Goal: Task Accomplishment & Management: Use online tool/utility

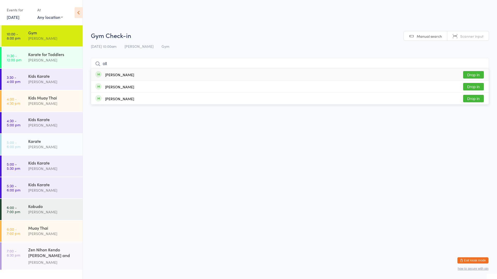
type input "oll"
click at [473, 73] on button "Drop in" at bounding box center [473, 75] width 21 height 8
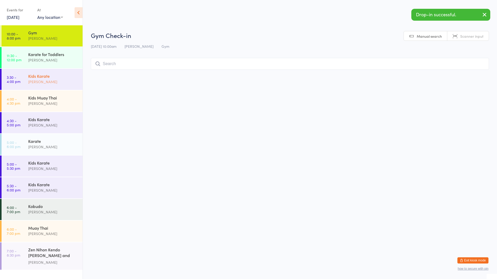
click at [49, 82] on div "[PERSON_NAME]" at bounding box center [53, 82] width 50 height 6
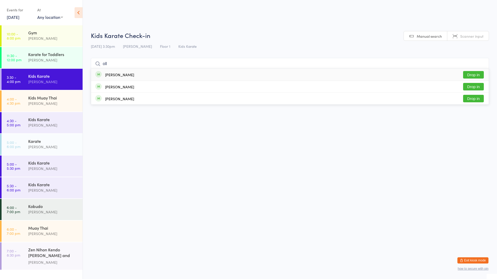
type input "oll"
click at [472, 75] on button "Drop in" at bounding box center [473, 75] width 21 height 8
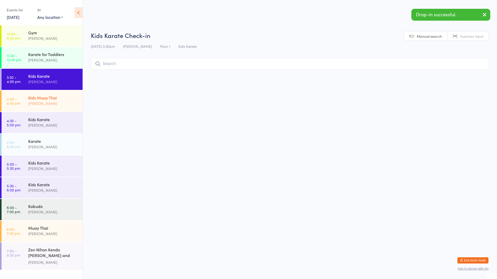
click at [51, 102] on div "[PERSON_NAME]" at bounding box center [53, 104] width 50 height 6
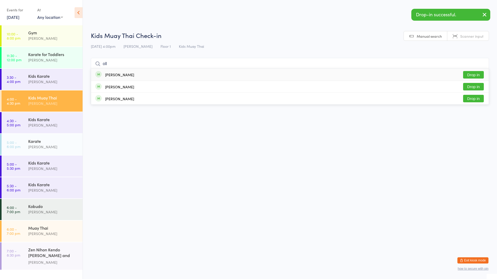
type input "oll"
click at [108, 75] on div "[PERSON_NAME]" at bounding box center [119, 75] width 29 height 4
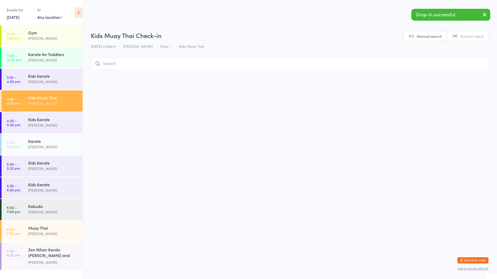
click at [125, 60] on input "search" at bounding box center [290, 64] width 398 height 12
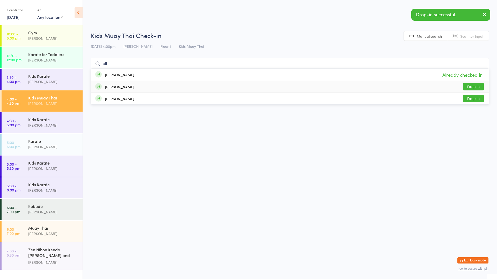
type input "oll"
click at [475, 86] on button "Drop in" at bounding box center [473, 87] width 21 height 8
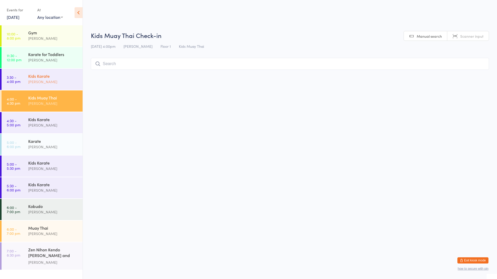
click at [45, 82] on div "[PERSON_NAME]" at bounding box center [53, 82] width 50 height 6
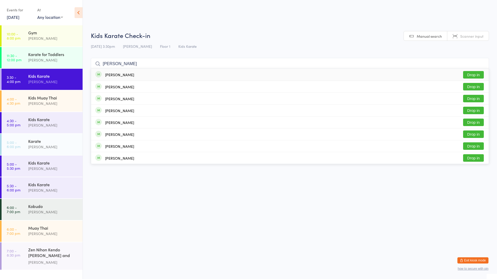
type input "[PERSON_NAME]"
click at [477, 73] on button "Drop in" at bounding box center [473, 75] width 21 height 8
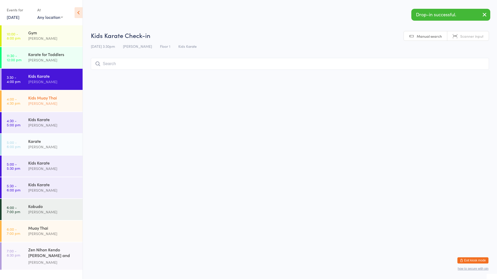
click at [40, 103] on div "[PERSON_NAME]" at bounding box center [53, 104] width 50 height 6
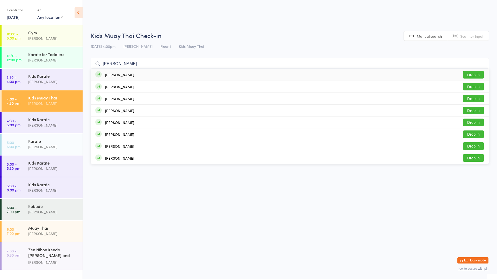
type input "[PERSON_NAME]"
click at [142, 80] on div "[PERSON_NAME] Drop in" at bounding box center [289, 75] width 397 height 12
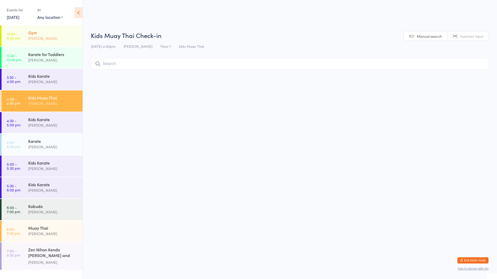
click at [22, 26] on link "10:00 - 8:00 pm Gym [PERSON_NAME]" at bounding box center [42, 35] width 81 height 21
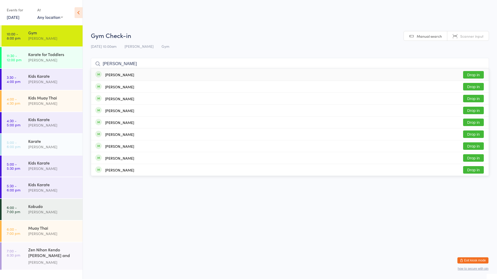
type input "[PERSON_NAME]"
click at [466, 76] on button "Drop in" at bounding box center [473, 75] width 21 height 8
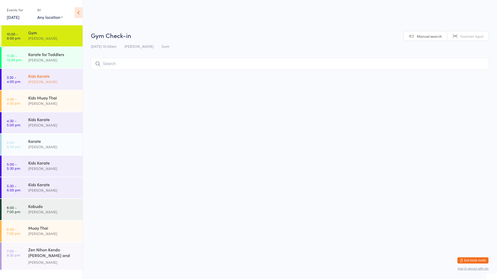
click at [50, 79] on div "[PERSON_NAME]" at bounding box center [53, 82] width 50 height 6
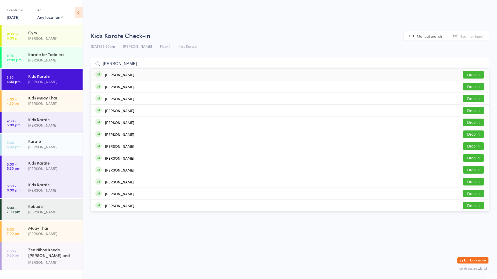
type input "[PERSON_NAME]"
click at [474, 73] on button "Drop in" at bounding box center [473, 75] width 21 height 8
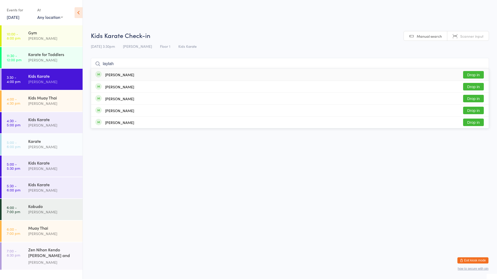
type input "laylah"
click at [477, 73] on button "Drop in" at bounding box center [473, 75] width 21 height 8
type input "[PERSON_NAME]"
click at [472, 74] on button "Drop in" at bounding box center [473, 75] width 21 height 8
type input "[PERSON_NAME]"
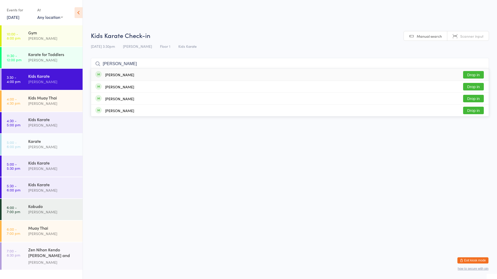
click at [470, 77] on button "Drop in" at bounding box center [473, 75] width 21 height 8
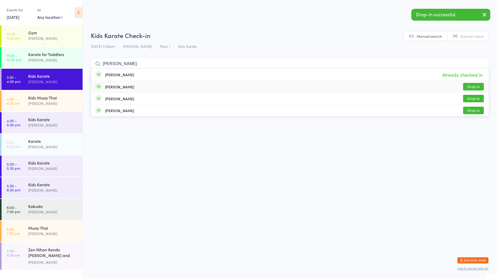
type input "[PERSON_NAME]"
click at [477, 88] on button "Drop in" at bounding box center [473, 87] width 21 height 8
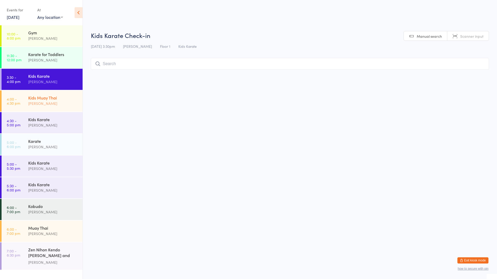
click at [43, 95] on div "Kids Muay Thai" at bounding box center [53, 98] width 50 height 6
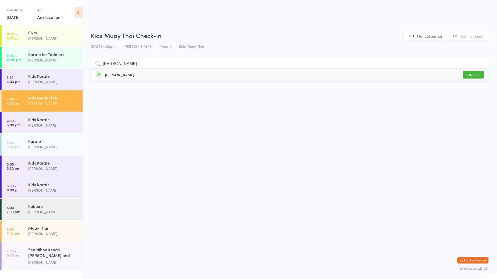
type input "[PERSON_NAME]"
click at [151, 75] on div "[PERSON_NAME] Drop in" at bounding box center [289, 75] width 397 height 12
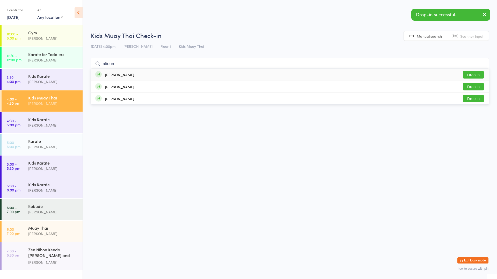
type input "afioun"
drag, startPoint x: 156, startPoint y: 77, endPoint x: 161, endPoint y: 80, distance: 5.7
click at [161, 80] on div "[PERSON_NAME] Drop in" at bounding box center [289, 75] width 397 height 12
type input "afiou"
click at [122, 89] on div "[PERSON_NAME]" at bounding box center [119, 87] width 29 height 4
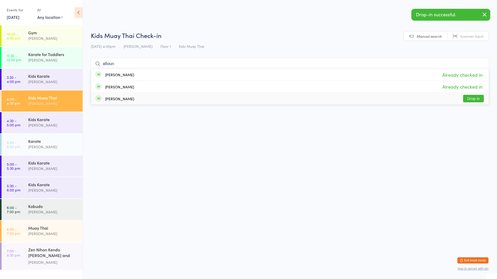
type input "afioun"
click at [157, 96] on div "[PERSON_NAME] Drop in" at bounding box center [289, 99] width 397 height 12
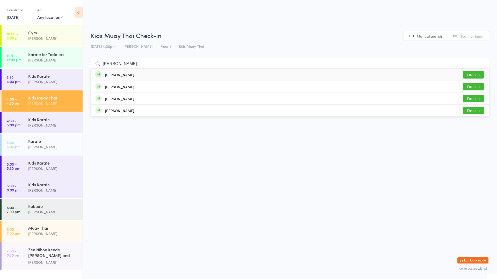
type input "[PERSON_NAME]"
click at [478, 75] on button "Drop in" at bounding box center [473, 75] width 21 height 8
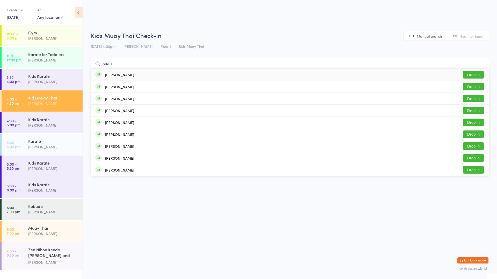
type input "saan"
click at [480, 75] on button "Drop in" at bounding box center [473, 75] width 21 height 8
type input "[PERSON_NAME]"
click at [470, 73] on button "Drop in" at bounding box center [473, 75] width 21 height 8
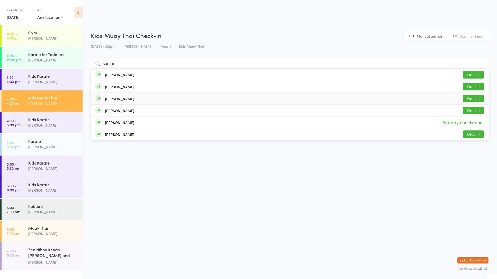
type input "samue"
click at [474, 99] on button "Drop in" at bounding box center [473, 99] width 21 height 8
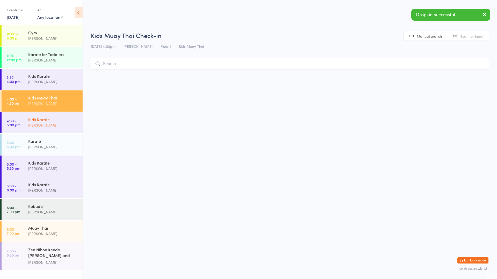
click at [43, 121] on div "Kids Karate" at bounding box center [53, 120] width 50 height 6
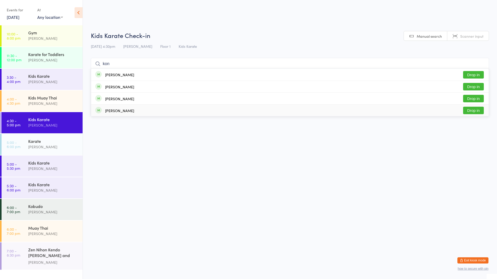
type input "kon"
click at [126, 110] on div "[PERSON_NAME]" at bounding box center [119, 111] width 29 height 4
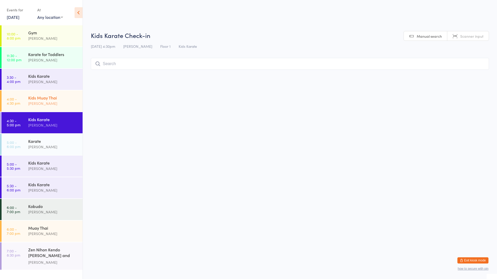
click at [42, 100] on div "Kids Muay Thai" at bounding box center [53, 98] width 50 height 6
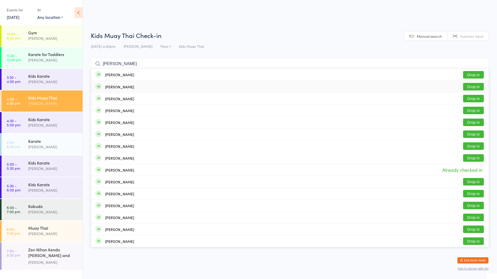
type input "[PERSON_NAME]"
click at [120, 87] on div "[PERSON_NAME]" at bounding box center [119, 87] width 29 height 4
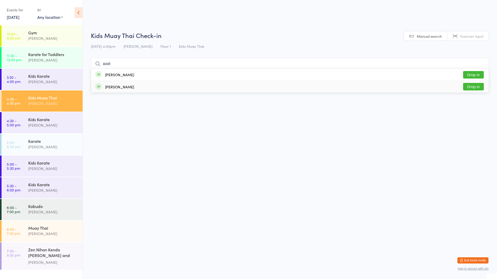
type input "axel"
click at [474, 88] on button "Drop in" at bounding box center [473, 87] width 21 height 8
type input "jahkye"
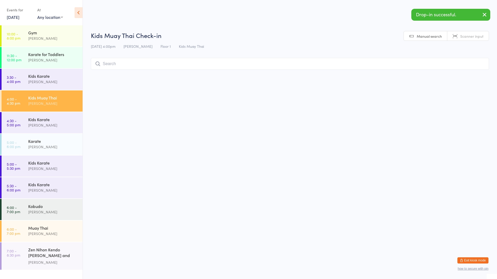
click at [185, 65] on input "search" at bounding box center [290, 64] width 398 height 12
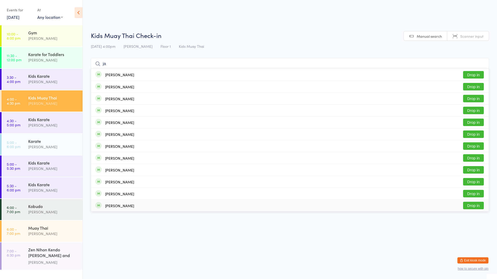
click at [132, 223] on html "You have now entered Kiosk Mode. Members will be able to check themselves in us…" at bounding box center [248, 139] width 497 height 279
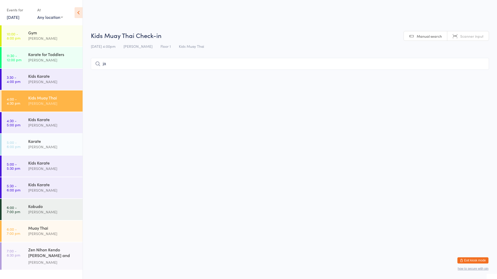
drag, startPoint x: 330, startPoint y: 62, endPoint x: 329, endPoint y: 59, distance: 3.4
click at [329, 62] on input "ja" at bounding box center [290, 64] width 398 height 12
type input "j"
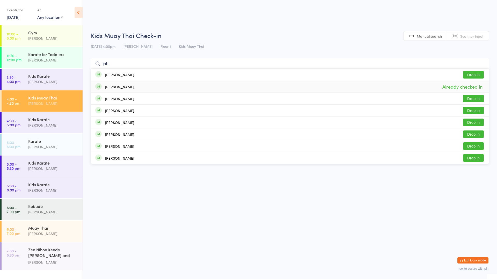
type input "jah"
click at [119, 88] on div "[PERSON_NAME]" at bounding box center [119, 87] width 29 height 4
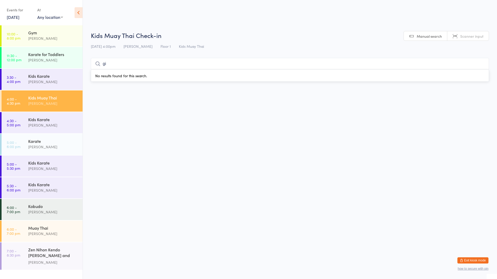
type input "g"
type input "swa"
click at [470, 73] on button "Drop in" at bounding box center [473, 75] width 21 height 8
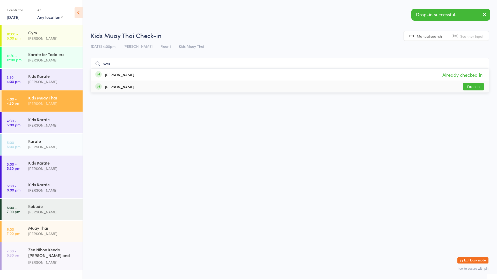
type input "swa"
click at [477, 85] on button "Drop in" at bounding box center [473, 87] width 21 height 8
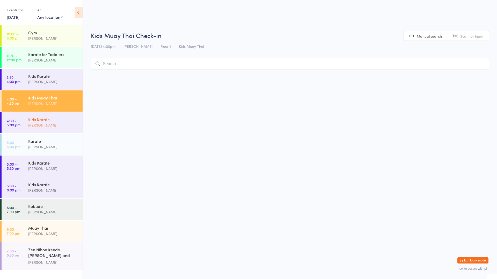
click at [41, 124] on div "[PERSON_NAME]" at bounding box center [53, 125] width 50 height 6
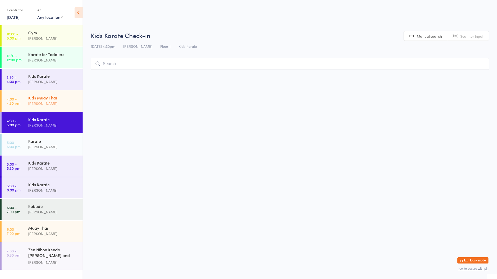
click at [43, 100] on div "Kids Muay Thai" at bounding box center [53, 98] width 50 height 6
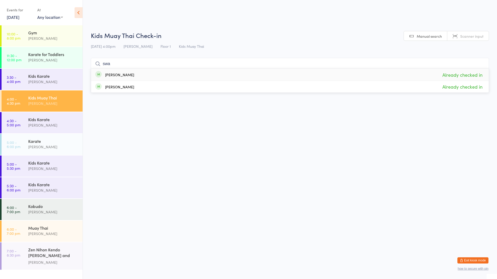
type input "swa"
click at [464, 76] on span "Already checked in" at bounding box center [462, 74] width 43 height 9
click at [37, 119] on div "Kids Karate" at bounding box center [53, 120] width 50 height 6
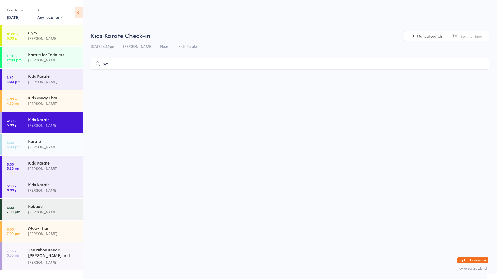
type input "swa"
click at [481, 65] on input "swa" at bounding box center [290, 64] width 398 height 12
type input "swa"
click at [21, 76] on link "3:30 - 4:00 pm Kids Karate [PERSON_NAME]" at bounding box center [42, 79] width 81 height 21
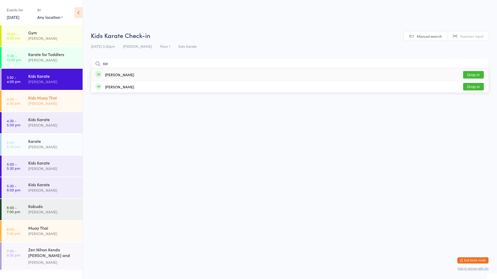
type input "sw"
click at [33, 95] on div "Kids Muay Thai" at bounding box center [53, 98] width 50 height 6
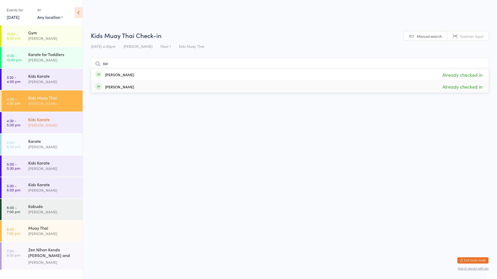
type input "sw"
click at [51, 122] on div "[PERSON_NAME]" at bounding box center [53, 125] width 50 height 6
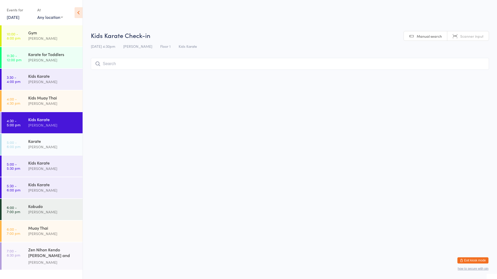
click at [120, 63] on input "search" at bounding box center [290, 64] width 398 height 12
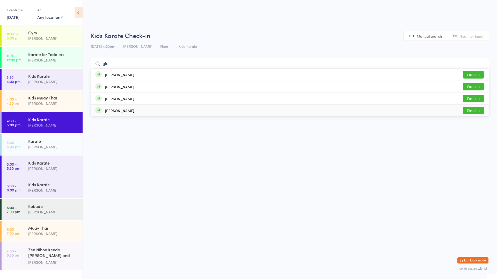
type input "gle"
click at [474, 113] on button "Drop in" at bounding box center [473, 111] width 21 height 8
type input "tsi"
click at [112, 76] on div "[PERSON_NAME]" at bounding box center [119, 75] width 29 height 4
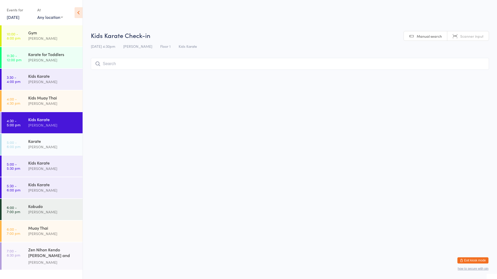
click at [103, 47] on span "[DATE] 4:30pm" at bounding box center [103, 46] width 24 height 5
click at [113, 60] on input "search" at bounding box center [290, 64] width 398 height 12
drag, startPoint x: 143, startPoint y: 58, endPoint x: 140, endPoint y: 61, distance: 4.6
click at [143, 58] on input "search" at bounding box center [290, 64] width 398 height 12
click at [46, 121] on div "Kids Karate" at bounding box center [53, 120] width 50 height 6
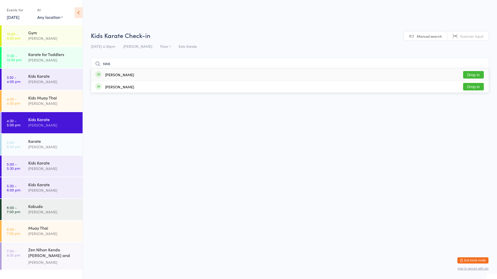
type input "swa"
click at [478, 77] on button "Drop in" at bounding box center [473, 75] width 21 height 8
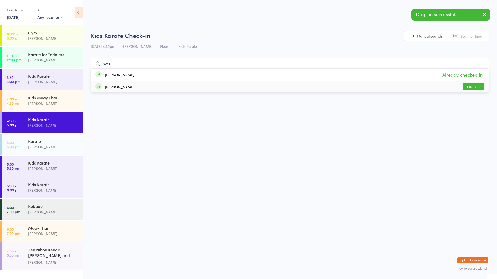
type input "swa"
click at [474, 88] on button "Drop in" at bounding box center [473, 87] width 21 height 8
click at [56, 98] on div "Kids Muay Thai" at bounding box center [53, 98] width 50 height 6
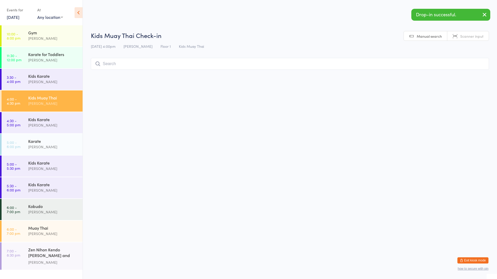
click at [126, 63] on input "search" at bounding box center [290, 64] width 398 height 12
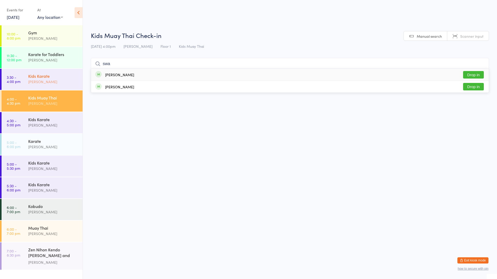
type input "swa"
click at [34, 84] on div "[PERSON_NAME]" at bounding box center [53, 82] width 50 height 6
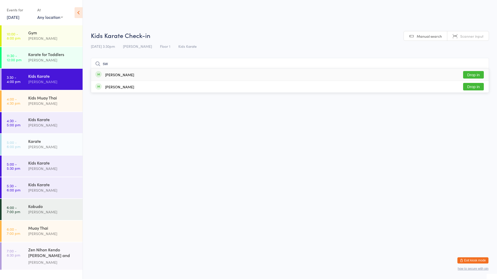
type input "s"
click at [115, 147] on html "You have now entered Kiosk Mode. Members will be able to check themselves in us…" at bounding box center [248, 139] width 497 height 279
click at [40, 127] on div "[PERSON_NAME]" at bounding box center [53, 125] width 50 height 6
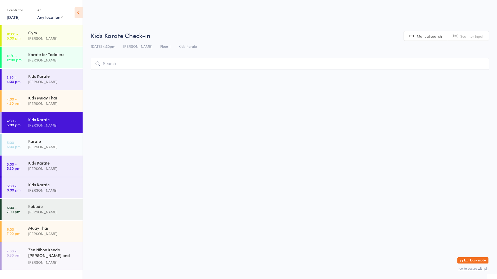
click at [151, 63] on input "search" at bounding box center [290, 64] width 398 height 12
type input "yuv"
click at [123, 75] on div "Yuvaan [PERSON_NAME]" at bounding box center [126, 75] width 42 height 4
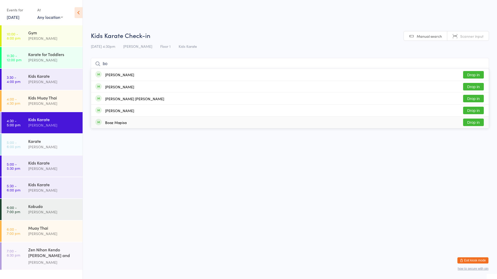
type input "bo"
click at [473, 120] on button "Drop in" at bounding box center [473, 123] width 21 height 8
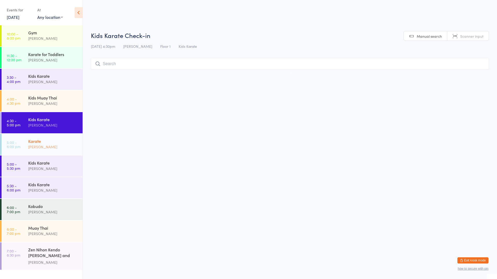
click at [59, 140] on div "Karate" at bounding box center [53, 141] width 50 height 6
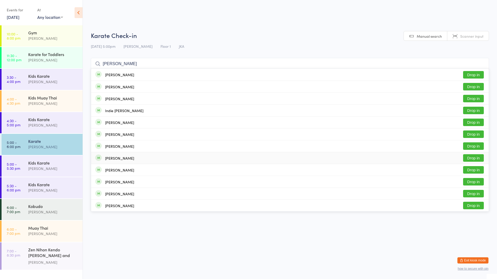
type input "[PERSON_NAME]"
click at [138, 154] on div "[PERSON_NAME] Drop in" at bounding box center [289, 158] width 397 height 12
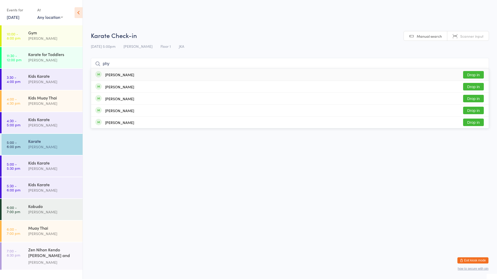
type input "phy"
click at [128, 74] on div "[PERSON_NAME]" at bounding box center [119, 75] width 29 height 4
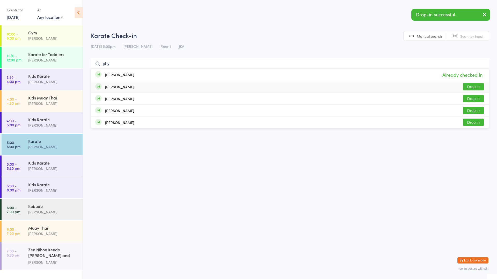
type input "phy"
click at [133, 83] on div "[PERSON_NAME] Drop in" at bounding box center [289, 87] width 397 height 12
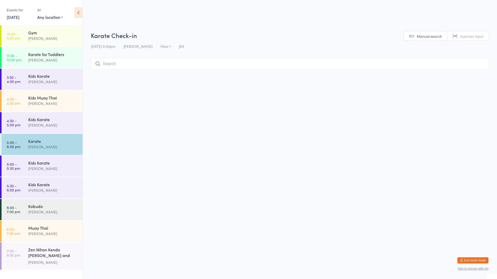
click at [234, 62] on input "search" at bounding box center [290, 64] width 398 height 12
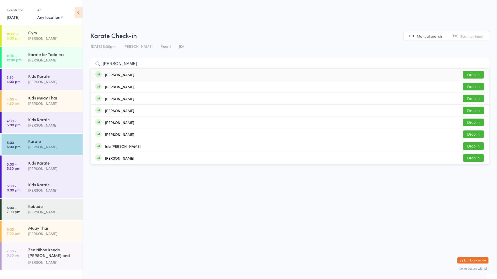
type input "[PERSON_NAME]"
click at [473, 74] on button "Drop in" at bounding box center [473, 75] width 21 height 8
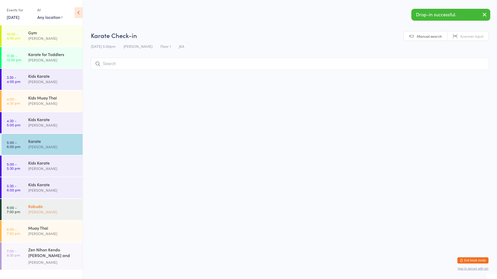
click at [67, 209] on div "[PERSON_NAME]" at bounding box center [53, 212] width 50 height 6
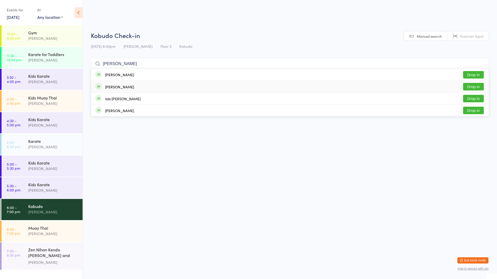
type input "[PERSON_NAME]"
click at [294, 83] on div "[PERSON_NAME] Drop in" at bounding box center [289, 87] width 397 height 12
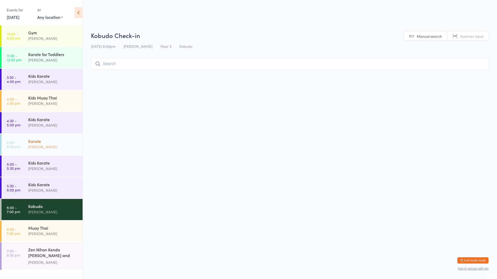
click at [28, 146] on div "[PERSON_NAME]" at bounding box center [53, 147] width 50 height 6
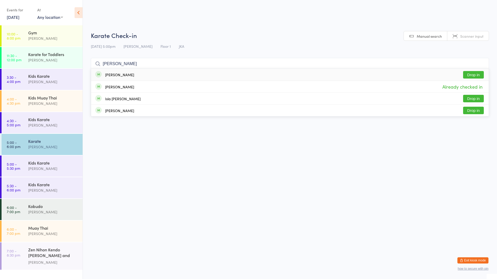
type input "[PERSON_NAME]"
drag, startPoint x: 388, startPoint y: 75, endPoint x: 373, endPoint y: 75, distance: 15.8
click at [377, 75] on div "[PERSON_NAME] Drop in" at bounding box center [289, 75] width 397 height 12
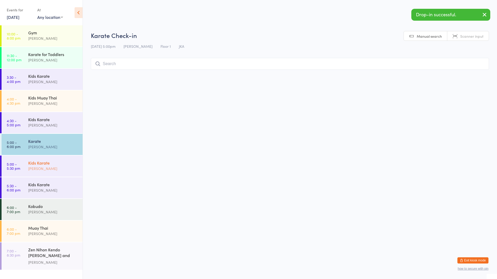
click at [26, 166] on link "5:00 - 5:30 pm Kids Karate [PERSON_NAME]" at bounding box center [42, 166] width 81 height 21
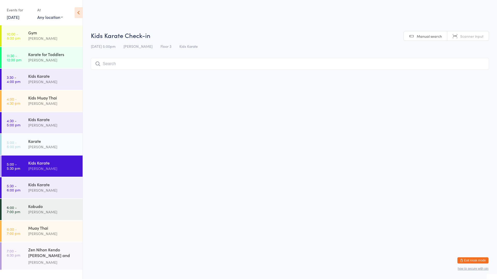
drag, startPoint x: 96, startPoint y: 203, endPoint x: 151, endPoint y: 193, distance: 55.9
click at [149, 195] on html "You have now entered Kiosk Mode. Members will be able to check themselves in us…" at bounding box center [248, 139] width 497 height 279
click at [195, 195] on html "You have now entered Kiosk Mode. Members will be able to check themselves in us…" at bounding box center [248, 139] width 497 height 279
drag, startPoint x: 233, startPoint y: 140, endPoint x: 230, endPoint y: 159, distance: 19.4
drag, startPoint x: 230, startPoint y: 159, endPoint x: 195, endPoint y: 185, distance: 43.5
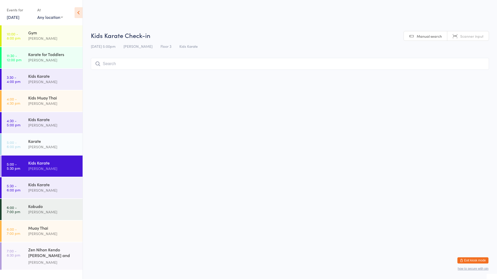
drag, startPoint x: 195, startPoint y: 185, endPoint x: 149, endPoint y: 224, distance: 60.6
click at [149, 224] on html "You have now entered Kiosk Mode. Members will be able to check themselves in us…" at bounding box center [248, 139] width 497 height 279
click at [137, 68] on input "search" at bounding box center [290, 64] width 398 height 12
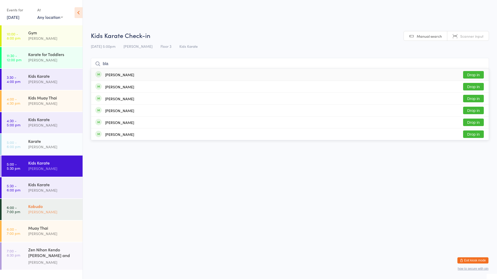
type input "bla"
click at [60, 208] on div "Kobudo" at bounding box center [53, 207] width 50 height 6
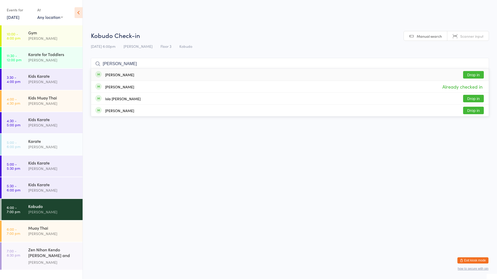
type input "[PERSON_NAME]"
click at [138, 75] on div "[PERSON_NAME] Drop in" at bounding box center [289, 75] width 397 height 12
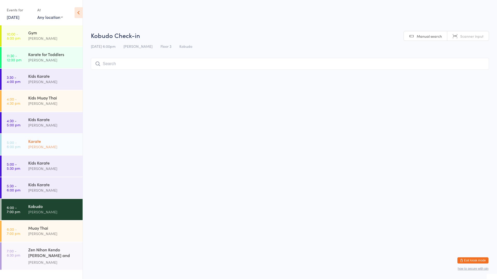
click at [24, 148] on link "5:00 - 6:00 pm Karate [PERSON_NAME]" at bounding box center [42, 144] width 81 height 21
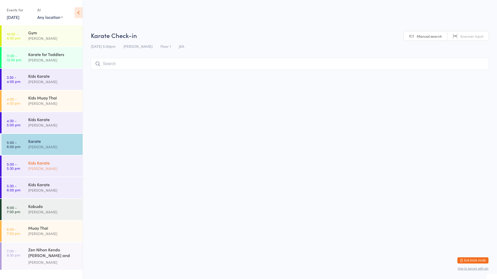
type input "5"
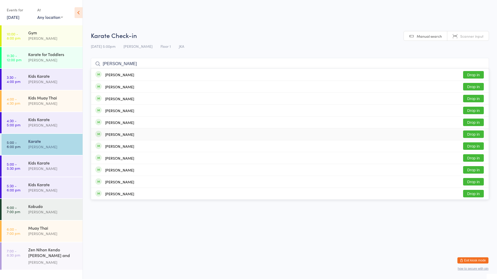
type input "[PERSON_NAME]"
click at [105, 137] on div "[PERSON_NAME]" at bounding box center [114, 135] width 39 height 6
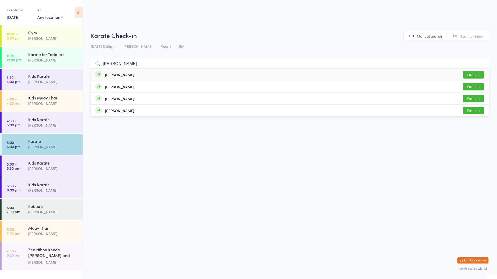
type input "[PERSON_NAME]"
click at [184, 73] on div "[PERSON_NAME] Drop in" at bounding box center [289, 75] width 397 height 12
type input "p"
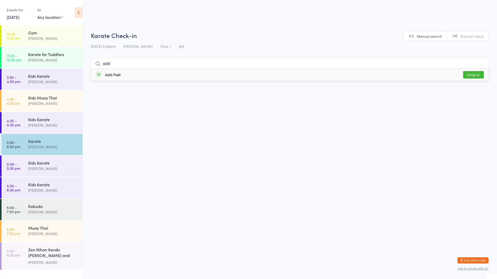
type input "aditi"
click at [169, 76] on div "Aditi Patil Drop in" at bounding box center [289, 75] width 397 height 12
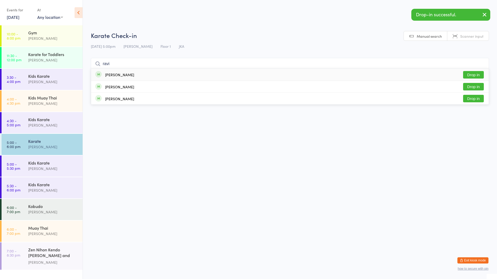
type input "ravi"
click at [172, 75] on div "[PERSON_NAME] Drop in" at bounding box center [289, 75] width 397 height 12
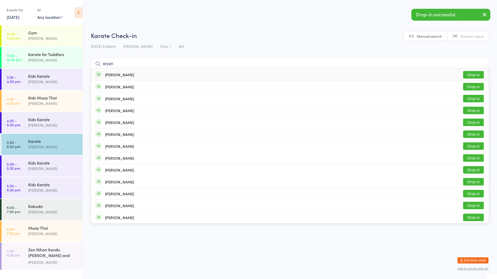
type input "aryan"
click at [172, 75] on div "[PERSON_NAME] Drop in" at bounding box center [289, 75] width 397 height 12
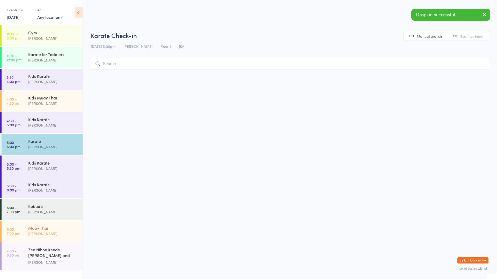
click at [64, 232] on div "[PERSON_NAME]" at bounding box center [53, 234] width 50 height 6
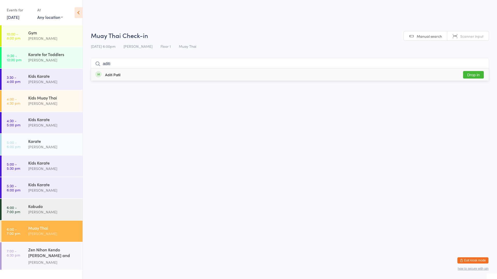
type input "aditi"
click at [237, 72] on div "Aditi Patil Drop in" at bounding box center [289, 75] width 397 height 12
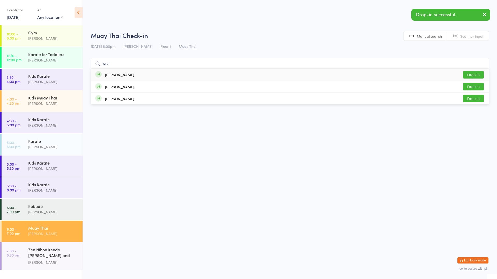
type input "ravi"
click at [240, 74] on div "[PERSON_NAME] Drop in" at bounding box center [289, 75] width 397 height 12
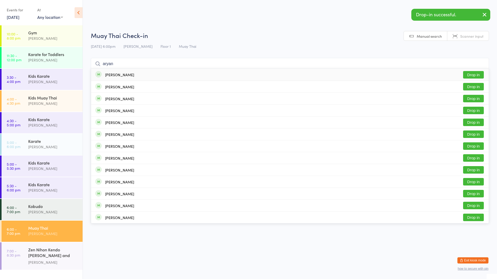
type input "aryan"
click at [241, 74] on div "[PERSON_NAME] Drop in" at bounding box center [289, 75] width 397 height 12
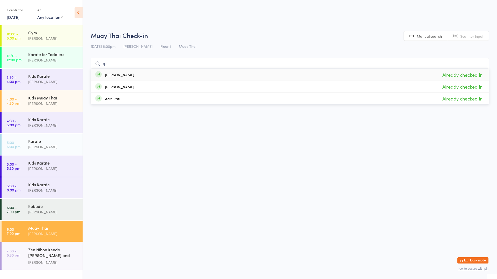
type input "r"
click at [31, 143] on div "Karate" at bounding box center [53, 141] width 50 height 6
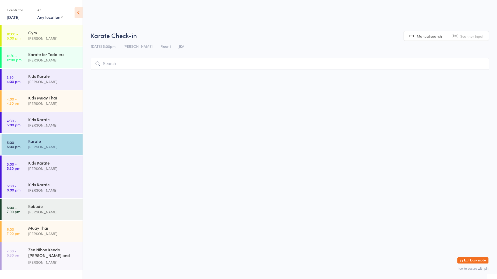
click at [179, 67] on input "search" at bounding box center [290, 64] width 398 height 12
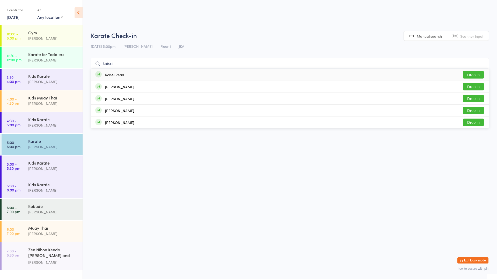
type input "kaisei"
click at [476, 76] on button "Drop in" at bounding box center [473, 75] width 21 height 8
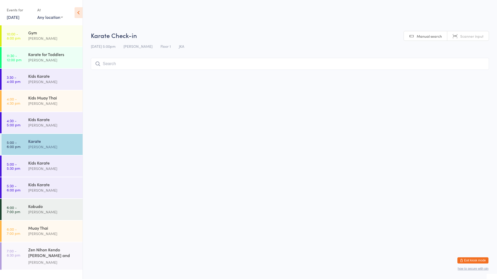
click at [154, 65] on input "search" at bounding box center [290, 64] width 398 height 12
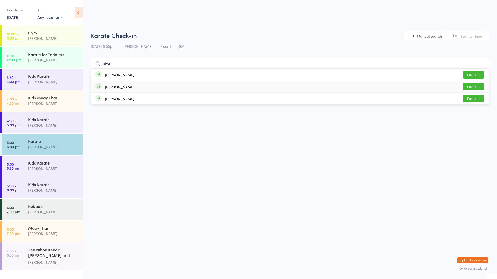
type input "atwe"
click at [476, 88] on button "Drop in" at bounding box center [473, 87] width 21 height 8
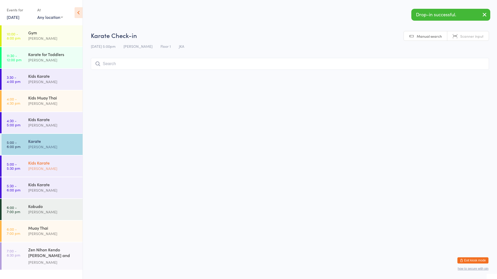
click at [41, 165] on div "Kids Karate" at bounding box center [53, 163] width 50 height 6
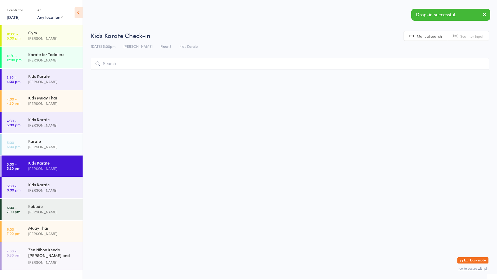
click at [153, 67] on input "search" at bounding box center [290, 64] width 398 height 12
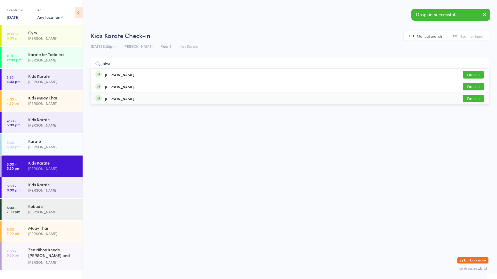
type input "atwe"
click at [477, 99] on button "Drop in" at bounding box center [473, 99] width 21 height 8
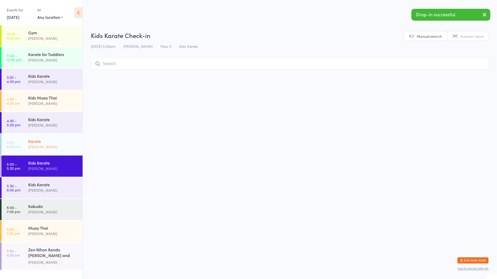
click at [40, 143] on div "Karate" at bounding box center [53, 141] width 50 height 6
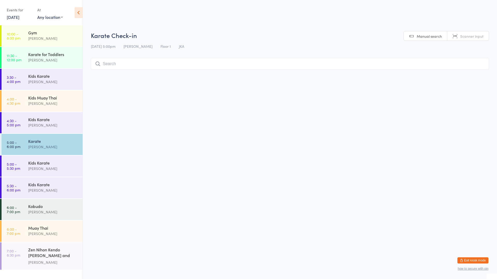
click at [60, 143] on div "Karate" at bounding box center [53, 141] width 50 height 6
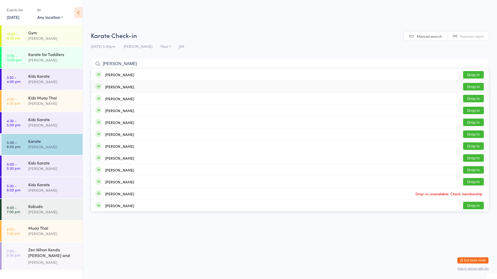
type input "[PERSON_NAME]"
click at [478, 86] on button "Drop in" at bounding box center [473, 87] width 21 height 8
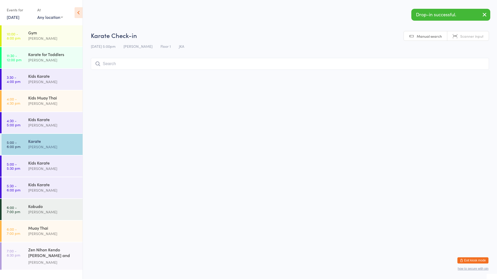
click at [46, 141] on div "Karate" at bounding box center [53, 141] width 50 height 6
click at [35, 143] on div "Karate" at bounding box center [53, 141] width 50 height 6
click at [136, 58] on input "search" at bounding box center [290, 64] width 398 height 12
click at [134, 63] on input "search" at bounding box center [290, 64] width 398 height 12
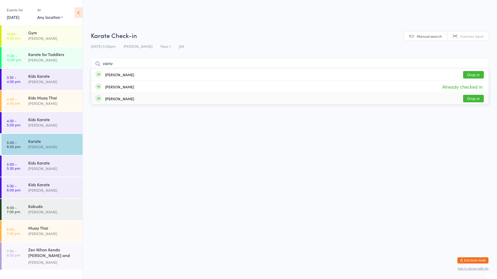
type input "vamv"
click at [478, 98] on button "Drop in" at bounding box center [473, 99] width 21 height 8
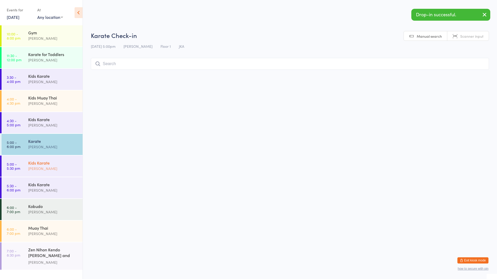
click at [36, 164] on div "Kids Karate" at bounding box center [53, 163] width 50 height 6
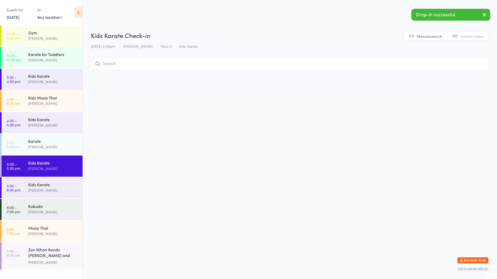
click at [132, 65] on input "search" at bounding box center [290, 64] width 398 height 12
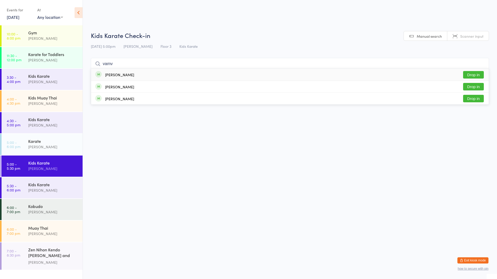
type input "vamv"
click at [472, 72] on button "Drop in" at bounding box center [473, 75] width 21 height 8
type input "samaira"
click at [463, 77] on button "Drop in" at bounding box center [473, 75] width 21 height 8
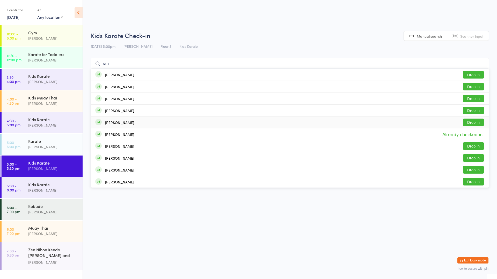
type input "ran"
click at [469, 124] on button "Drop in" at bounding box center [473, 123] width 21 height 8
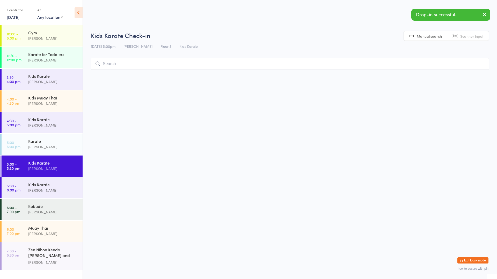
click at [36, 167] on div "[PERSON_NAME]" at bounding box center [53, 169] width 50 height 6
click at [111, 63] on input "search" at bounding box center [290, 64] width 398 height 12
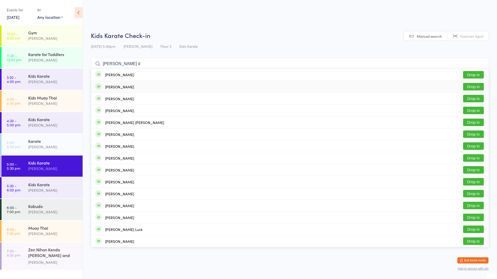
type input "[PERSON_NAME] d"
click at [145, 86] on div "[PERSON_NAME] Drop in" at bounding box center [289, 87] width 397 height 12
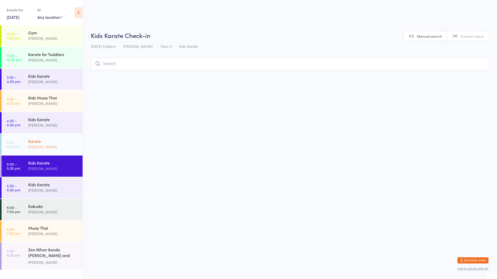
click at [10, 143] on time "5:00 - 6:00 pm" at bounding box center [14, 145] width 14 height 8
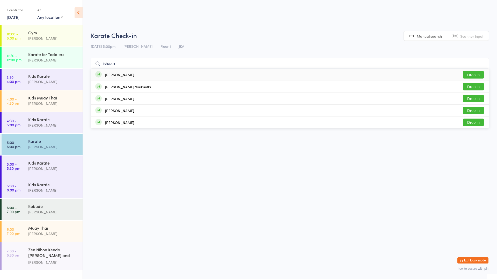
type input "ishaan"
click at [351, 73] on div "[PERSON_NAME] Drop in" at bounding box center [289, 75] width 397 height 12
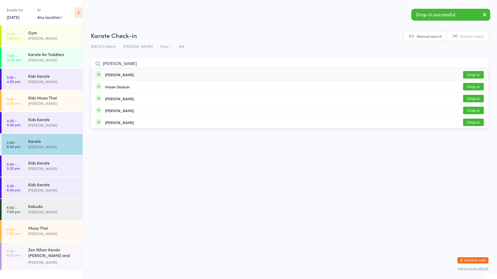
type input "[PERSON_NAME]"
click at [131, 74] on div "[PERSON_NAME]" at bounding box center [119, 75] width 29 height 4
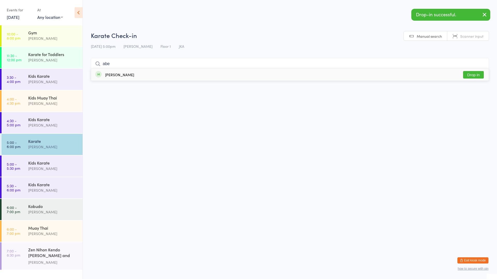
type input "abe"
click at [187, 74] on div "[PERSON_NAME] Drop in" at bounding box center [289, 75] width 397 height 12
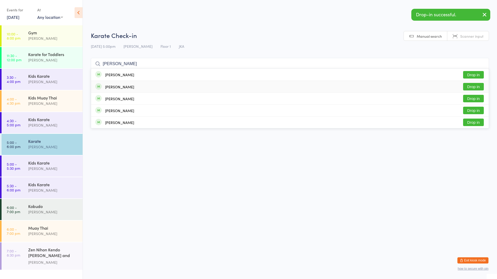
type input "[PERSON_NAME]"
click at [182, 89] on div "[PERSON_NAME] Drop in" at bounding box center [289, 87] width 397 height 12
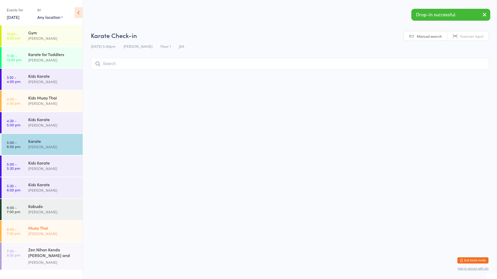
click at [49, 236] on div "[PERSON_NAME]" at bounding box center [53, 234] width 50 height 6
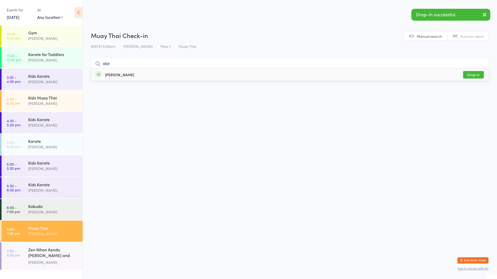
type input "abe"
click at [116, 72] on div "[PERSON_NAME]" at bounding box center [114, 75] width 39 height 6
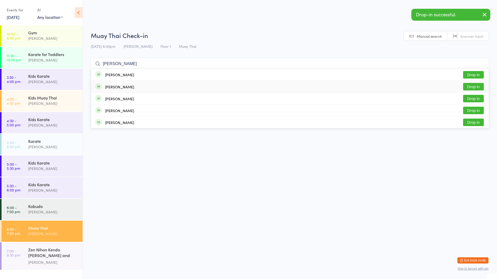
type input "[PERSON_NAME]"
click at [117, 85] on div "[PERSON_NAME]" at bounding box center [119, 87] width 29 height 4
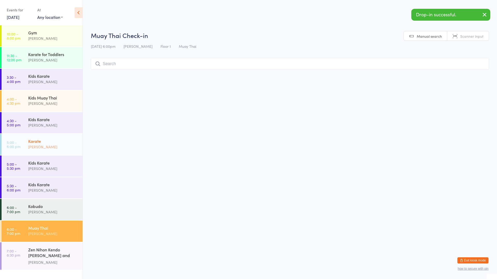
click at [42, 145] on div "[PERSON_NAME]" at bounding box center [53, 147] width 50 height 6
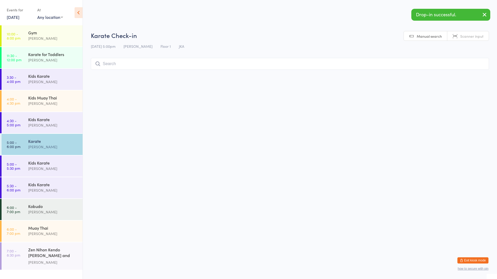
click at [42, 145] on div "[PERSON_NAME]" at bounding box center [53, 147] width 50 height 6
click at [121, 59] on input "search" at bounding box center [290, 64] width 398 height 12
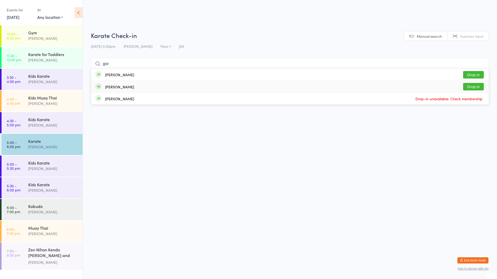
type input "gor"
click at [476, 87] on button "Drop in" at bounding box center [473, 87] width 21 height 8
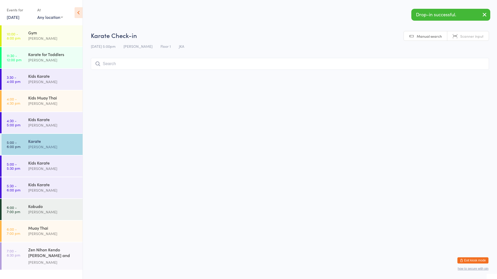
click at [204, 61] on input "search" at bounding box center [290, 64] width 398 height 12
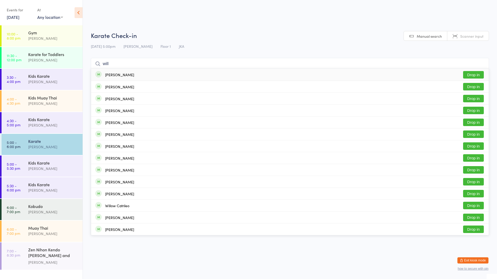
type input "will"
click at [469, 74] on button "Drop in" at bounding box center [473, 75] width 21 height 8
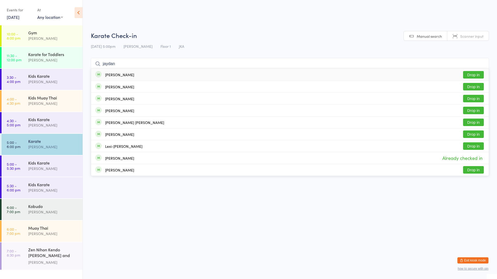
type input "jaydan"
click at [194, 73] on div "[PERSON_NAME] Drop in" at bounding box center [289, 75] width 397 height 12
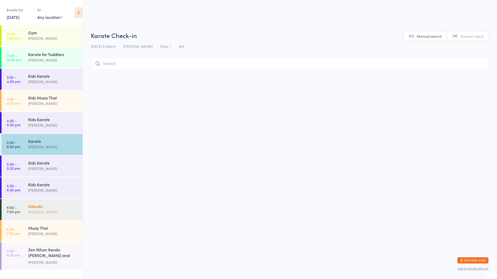
click at [58, 218] on div "Kobudo [PERSON_NAME]" at bounding box center [55, 209] width 54 height 20
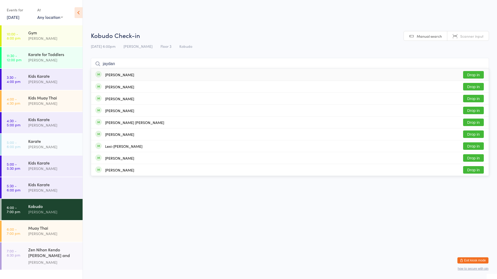
type input "jaydan"
click at [181, 77] on div "[PERSON_NAME] Drop in" at bounding box center [289, 75] width 397 height 12
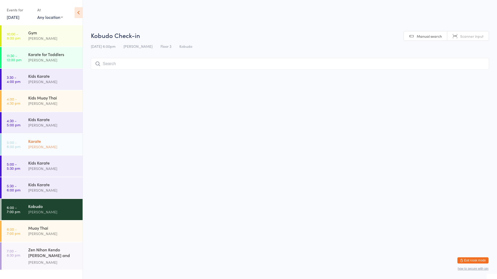
drag, startPoint x: 65, startPoint y: 150, endPoint x: 63, endPoint y: 150, distance: 2.6
click at [64, 150] on div "Karate [PERSON_NAME]" at bounding box center [55, 144] width 54 height 20
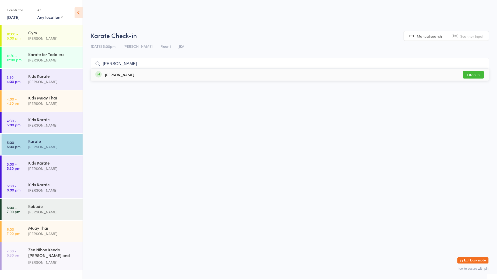
type input "[PERSON_NAME]"
drag, startPoint x: 474, startPoint y: 73, endPoint x: 413, endPoint y: 127, distance: 81.2
click at [468, 80] on div "[PERSON_NAME] Drop in" at bounding box center [289, 75] width 397 height 12
click at [49, 142] on div "Karate" at bounding box center [53, 141] width 50 height 6
click at [126, 63] on input "search" at bounding box center [290, 64] width 398 height 12
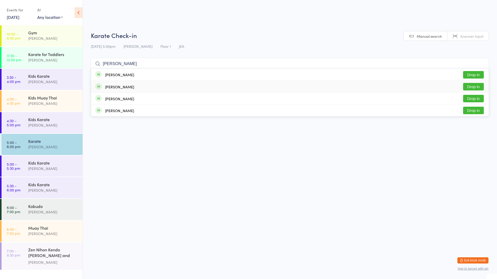
type input "[PERSON_NAME]"
click at [474, 86] on button "Drop in" at bounding box center [473, 87] width 21 height 8
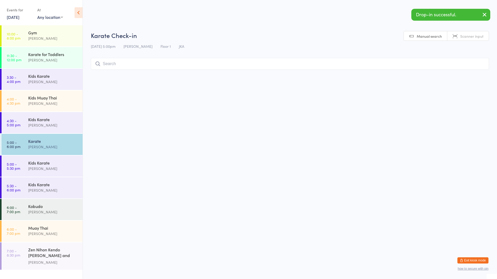
click at [474, 86] on html "You have now entered Kiosk Mode. Members will be able to check themselves in us…" at bounding box center [248, 139] width 497 height 279
click at [361, 61] on input "search" at bounding box center [290, 64] width 398 height 12
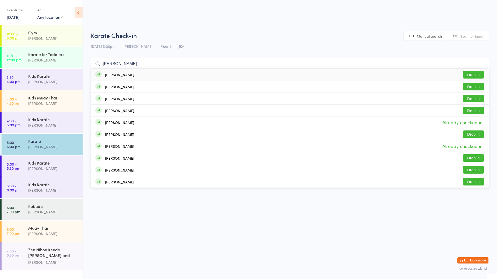
type input "[PERSON_NAME]"
click at [249, 72] on div "[PERSON_NAME] Drop in" at bounding box center [289, 75] width 397 height 12
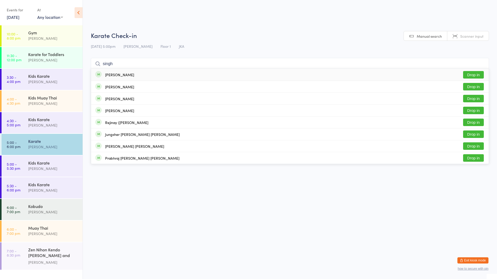
type input "singh"
click at [475, 74] on button "Drop in" at bounding box center [473, 75] width 21 height 8
type input "singh"
click at [470, 84] on button "Drop in" at bounding box center [473, 87] width 21 height 8
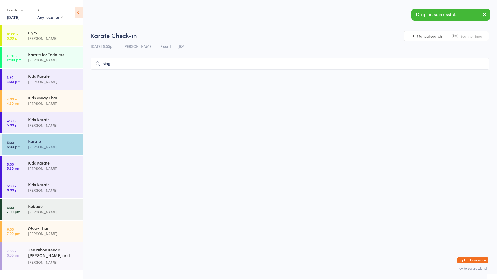
type input "singh"
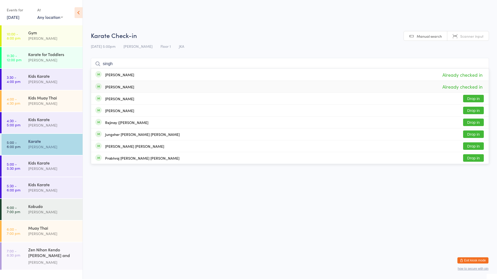
click at [481, 63] on input "singh" at bounding box center [290, 64] width 398 height 12
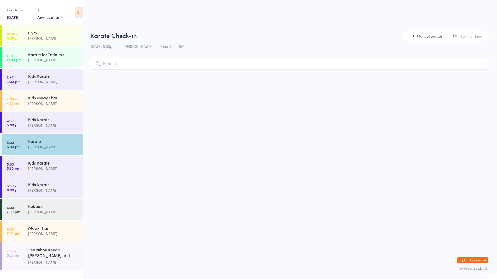
click at [6, 140] on link "5:00 - 6:00 pm Karate [PERSON_NAME]" at bounding box center [42, 144] width 81 height 21
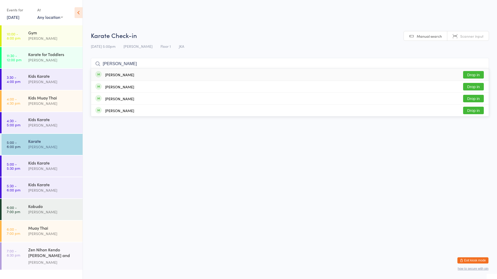
type input "[PERSON_NAME]"
click at [121, 75] on div "[PERSON_NAME]" at bounding box center [119, 75] width 29 height 4
type input "[PERSON_NAME]"
click at [121, 75] on div "[PERSON_NAME]" at bounding box center [119, 75] width 29 height 4
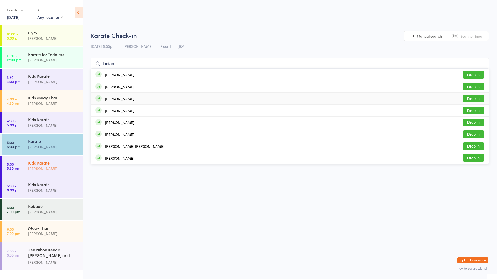
type input "lantan"
click at [36, 169] on div "[PERSON_NAME]" at bounding box center [53, 169] width 50 height 6
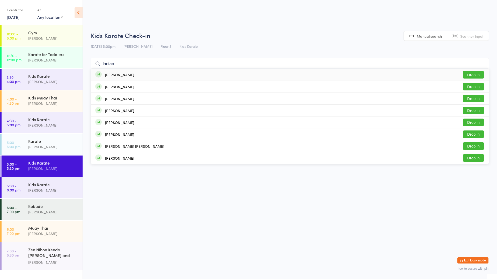
type input "lantan"
click at [473, 72] on button "Drop in" at bounding box center [473, 75] width 21 height 8
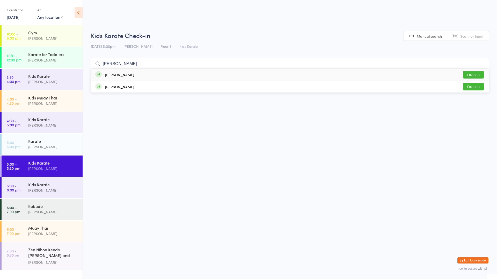
type input "[PERSON_NAME]"
click at [468, 73] on button "Drop in" at bounding box center [473, 75] width 21 height 8
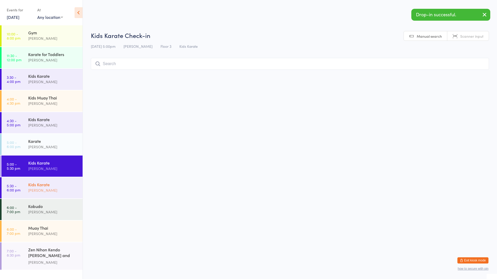
click at [42, 182] on div "Kids Karate" at bounding box center [53, 185] width 50 height 6
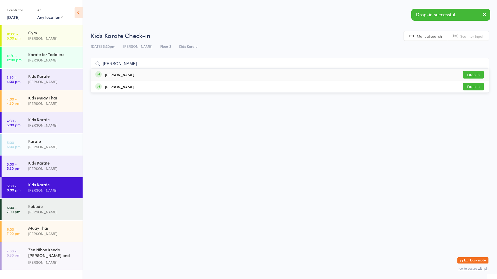
type input "[PERSON_NAME]"
click at [472, 73] on button "Drop in" at bounding box center [473, 75] width 21 height 8
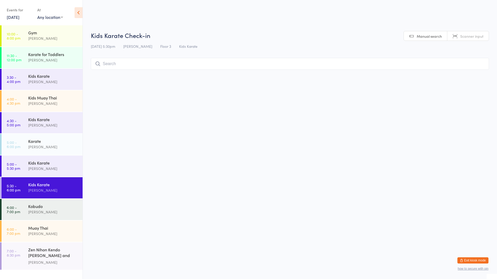
click at [116, 63] on input "search" at bounding box center [290, 64] width 398 height 12
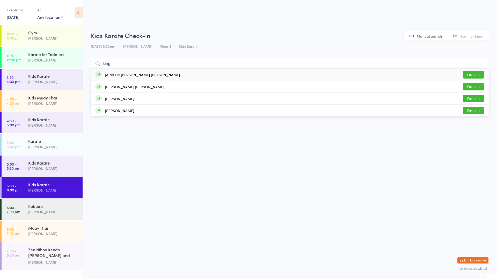
type input "king"
click at [473, 72] on button "Drop in" at bounding box center [473, 75] width 21 height 8
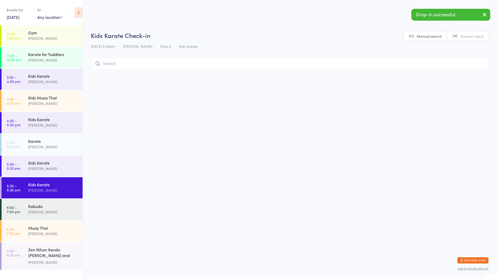
click at [197, 64] on input "search" at bounding box center [290, 64] width 398 height 12
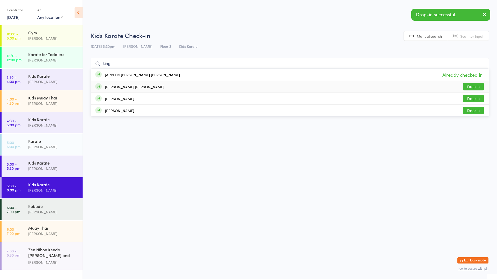
type input "king"
click at [470, 85] on button "Drop in" at bounding box center [473, 87] width 21 height 8
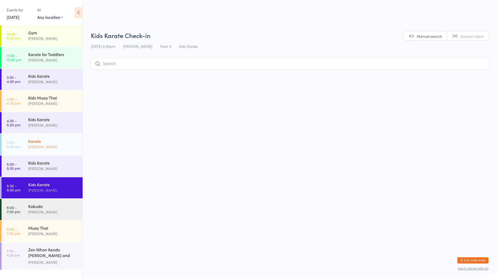
click at [29, 146] on div "[PERSON_NAME]" at bounding box center [53, 147] width 50 height 6
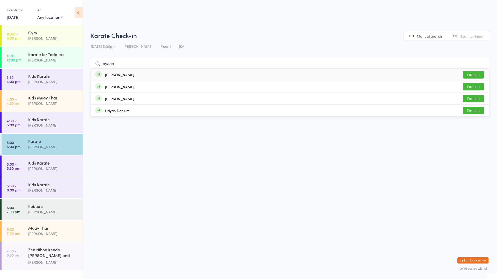
type input "riyaan"
click at [471, 73] on button "Drop in" at bounding box center [473, 75] width 21 height 8
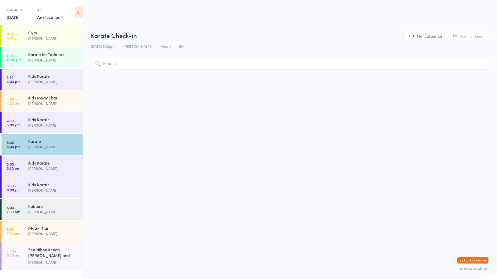
click at [40, 142] on div "Karate" at bounding box center [53, 141] width 50 height 6
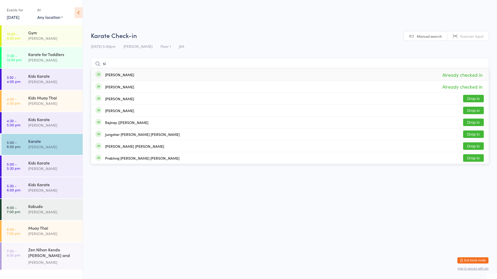
type input "s"
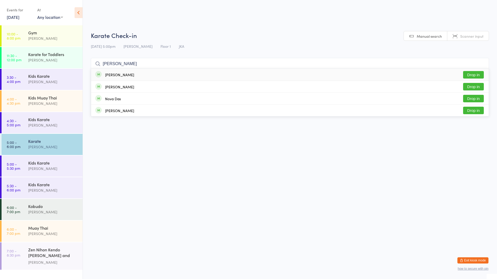
type input "[PERSON_NAME]"
click at [478, 75] on button "Drop in" at bounding box center [473, 75] width 21 height 8
type input "phi"
click at [110, 76] on div "[PERSON_NAME]" at bounding box center [119, 75] width 29 height 4
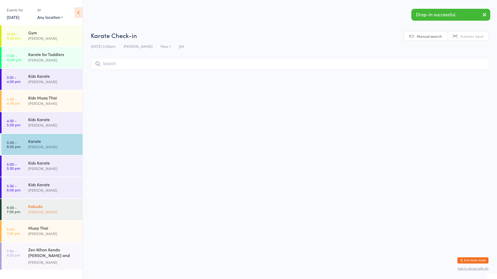
click at [50, 209] on div "Kobudo" at bounding box center [53, 207] width 50 height 6
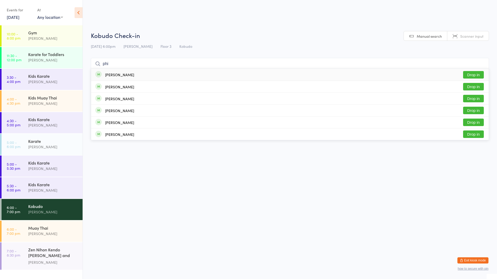
type input "phi"
click at [117, 78] on div "[PERSON_NAME] Drop in" at bounding box center [289, 75] width 397 height 12
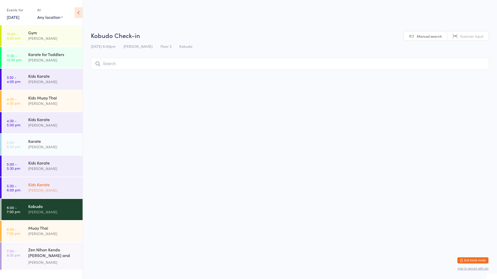
click at [44, 187] on div "Kids Karate" at bounding box center [53, 185] width 50 height 6
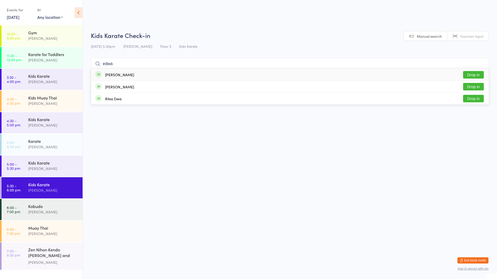
type input "edwa"
click at [470, 76] on button "Drop in" at bounding box center [473, 75] width 21 height 8
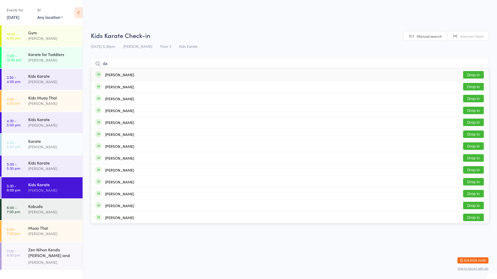
type input "d"
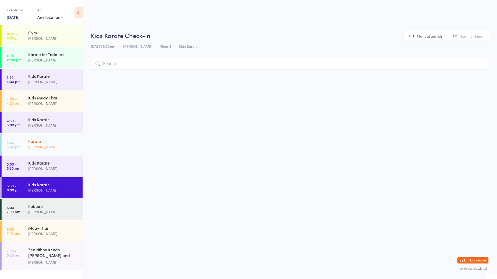
click at [40, 145] on div "[PERSON_NAME]" at bounding box center [53, 147] width 50 height 6
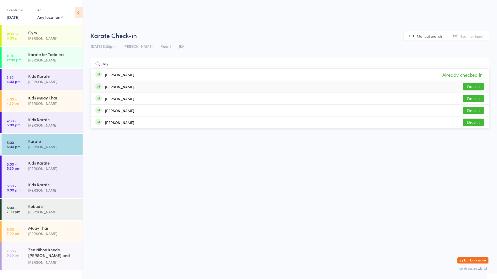
type input "ray"
click at [192, 88] on div "[PERSON_NAME] Drop in" at bounding box center [289, 87] width 397 height 12
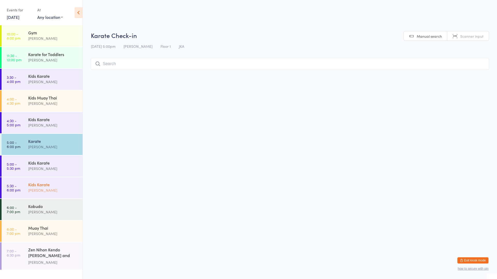
click at [36, 187] on div "Kids Karate" at bounding box center [53, 185] width 50 height 6
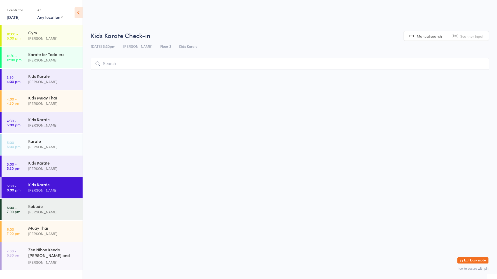
click at [128, 61] on input "search" at bounding box center [290, 64] width 398 height 12
type input "aiki"
click at [154, 75] on div "Aiki Read Drop in" at bounding box center [289, 75] width 397 height 12
click at [51, 233] on div "[PERSON_NAME]" at bounding box center [53, 234] width 50 height 6
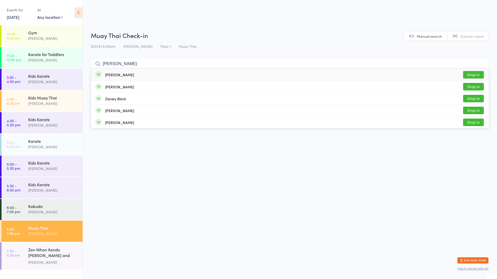
type input "[PERSON_NAME]"
click at [474, 75] on button "Drop in" at bounding box center [473, 75] width 21 height 8
type input "amer"
click at [472, 75] on button "Drop in" at bounding box center [473, 75] width 21 height 8
type input "[PERSON_NAME]"
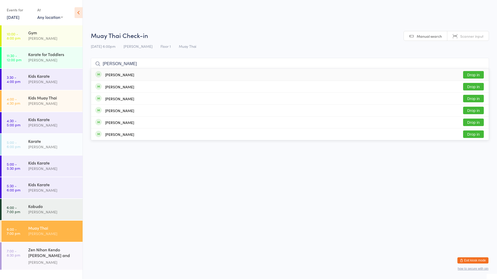
click at [134, 72] on div "[PERSON_NAME] Drop in" at bounding box center [289, 75] width 397 height 12
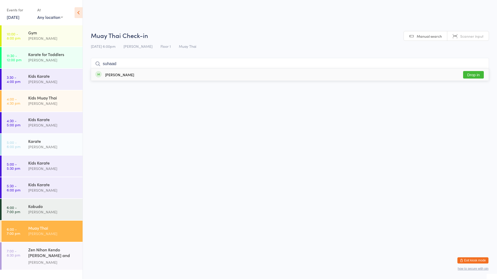
type input "suhaad"
drag, startPoint x: 476, startPoint y: 77, endPoint x: 462, endPoint y: 67, distance: 16.6
click at [470, 73] on button "Drop in" at bounding box center [473, 75] width 21 height 8
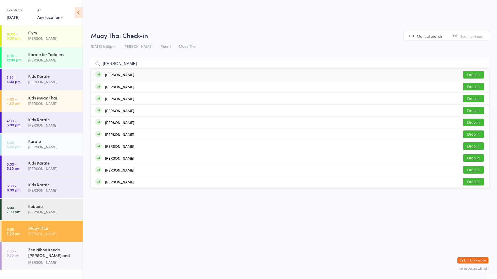
type input "[PERSON_NAME]"
click at [231, 76] on div "[PERSON_NAME] Drop in" at bounding box center [289, 75] width 397 height 12
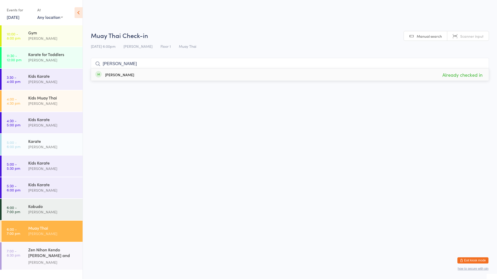
type input "[PERSON_NAME]"
click at [462, 72] on span "Already checked in" at bounding box center [462, 74] width 43 height 9
click at [30, 146] on div "[PERSON_NAME]" at bounding box center [53, 147] width 50 height 6
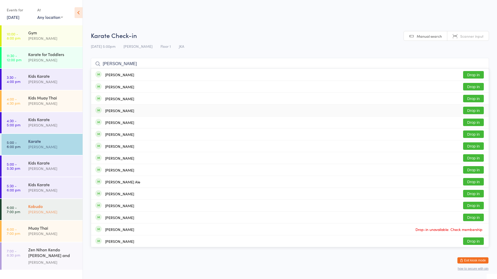
type input "[PERSON_NAME]"
click at [32, 210] on div "[PERSON_NAME]" at bounding box center [53, 212] width 50 height 6
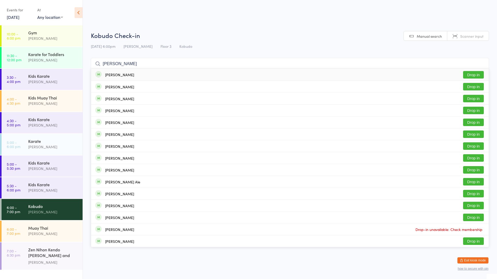
type input "[PERSON_NAME]"
click at [112, 78] on div "[PERSON_NAME] Drop in" at bounding box center [289, 75] width 397 height 12
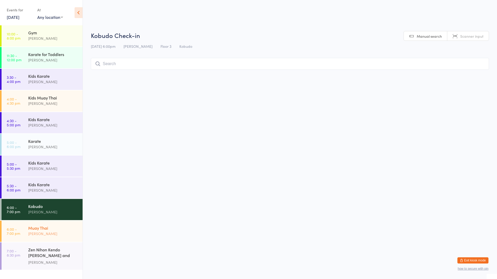
click at [43, 237] on div "[PERSON_NAME]" at bounding box center [53, 234] width 50 height 6
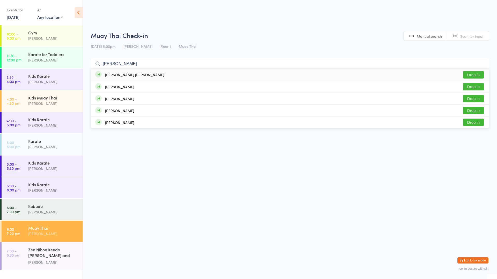
type input "[PERSON_NAME]"
click at [153, 73] on div "[PERSON_NAME] [PERSON_NAME] Drop in" at bounding box center [289, 75] width 397 height 12
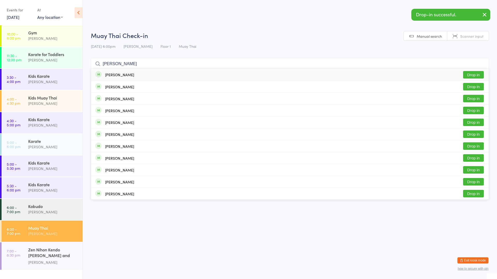
type input "[PERSON_NAME]"
click at [153, 73] on div "[PERSON_NAME] Drop in" at bounding box center [289, 75] width 397 height 12
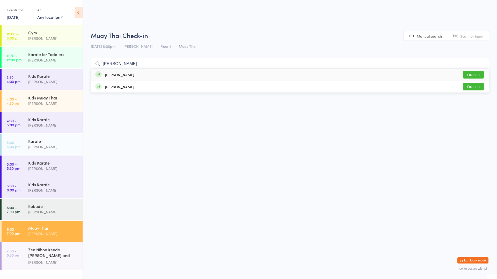
type input "[PERSON_NAME]"
click at [176, 70] on div "[PERSON_NAME] Drop in" at bounding box center [289, 75] width 397 height 12
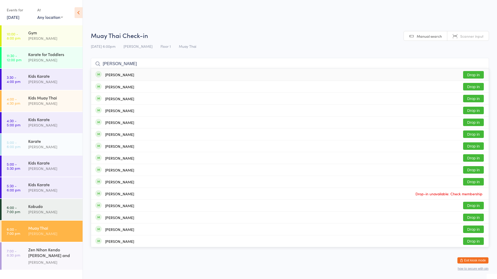
type input "[PERSON_NAME]"
click at [220, 74] on div "[PERSON_NAME] Drop in" at bounding box center [289, 75] width 397 height 12
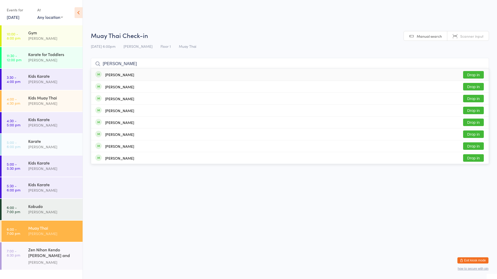
type input "[PERSON_NAME]"
click at [235, 75] on div "[PERSON_NAME] Drop in" at bounding box center [289, 75] width 397 height 12
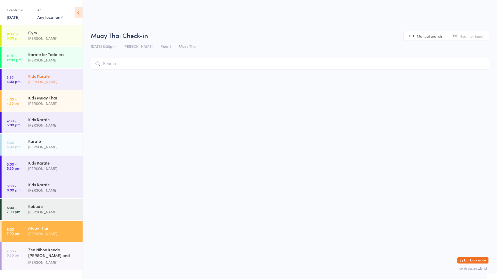
click at [57, 82] on div "[PERSON_NAME]" at bounding box center [53, 82] width 50 height 6
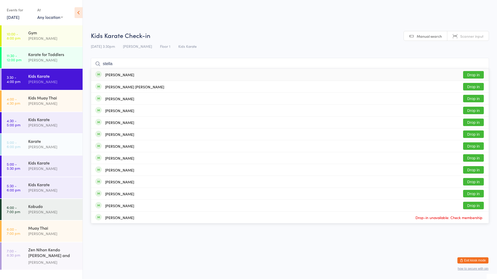
type input "stella"
click at [475, 76] on button "Drop in" at bounding box center [473, 75] width 21 height 8
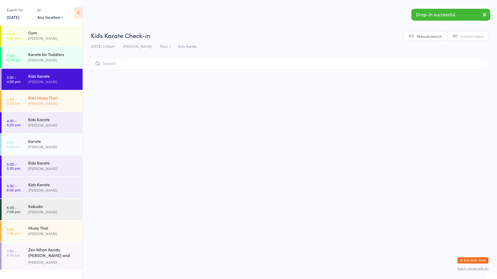
click at [53, 92] on div "Kids Muay [DEMOGRAPHIC_DATA] [PERSON_NAME]" at bounding box center [55, 101] width 54 height 20
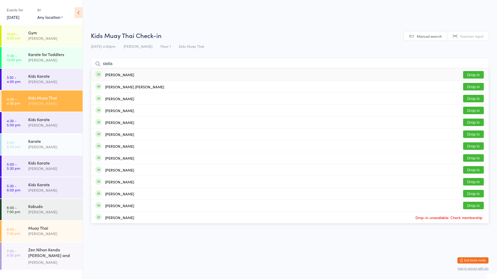
type input "stella"
click at [476, 75] on button "Drop in" at bounding box center [473, 75] width 21 height 8
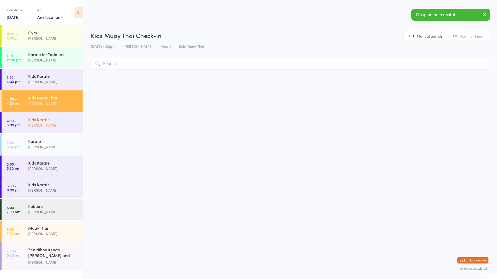
click at [63, 120] on div "Kids Karate" at bounding box center [53, 120] width 50 height 6
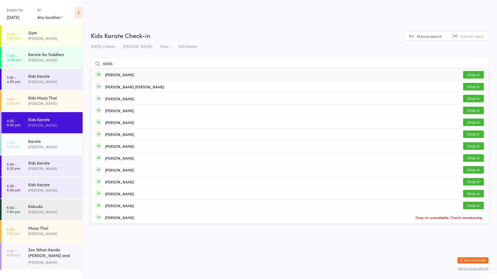
type input "stella"
click at [470, 75] on button "Drop in" at bounding box center [473, 75] width 21 height 8
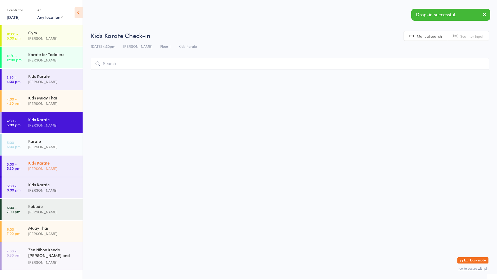
click at [46, 164] on div "Kids Karate" at bounding box center [53, 163] width 50 height 6
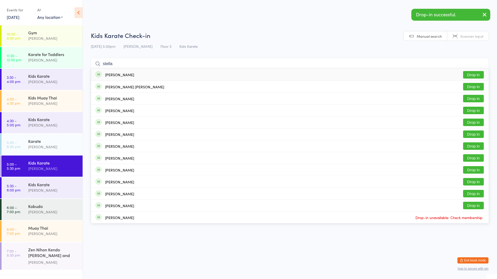
type input "stella"
click at [477, 76] on button "Drop in" at bounding box center [473, 75] width 21 height 8
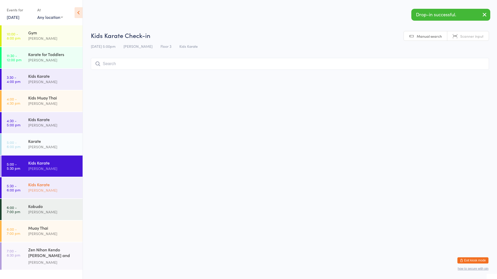
click at [60, 191] on div "[PERSON_NAME]" at bounding box center [53, 191] width 50 height 6
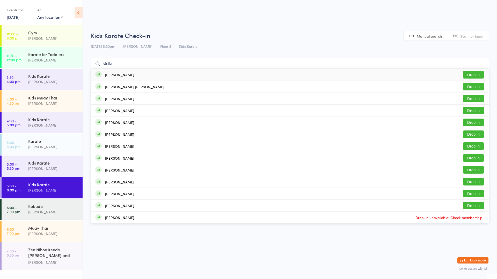
type input "stella"
click at [475, 71] on button "Drop in" at bounding box center [473, 75] width 21 height 8
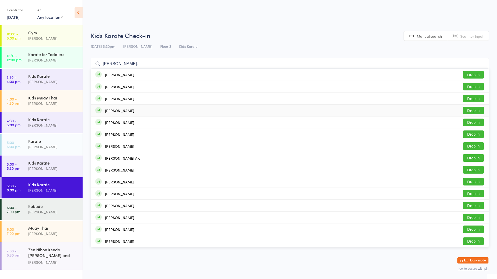
type input "[PERSON_NAME]."
click at [159, 108] on div "[PERSON_NAME] Drop in" at bounding box center [289, 111] width 397 height 12
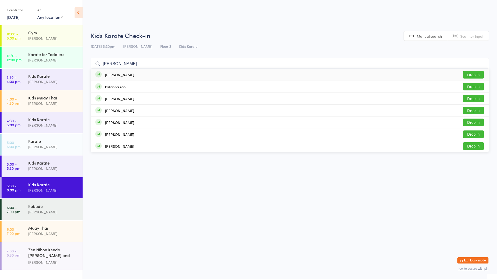
type input "[PERSON_NAME]"
click at [182, 69] on div "[PERSON_NAME] Drop in" at bounding box center [289, 75] width 397 height 12
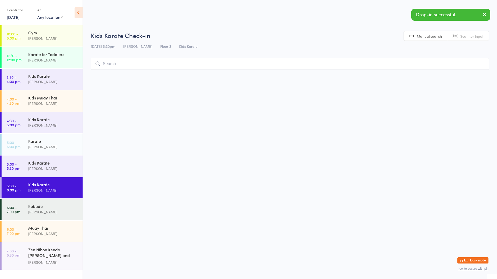
type input "j"
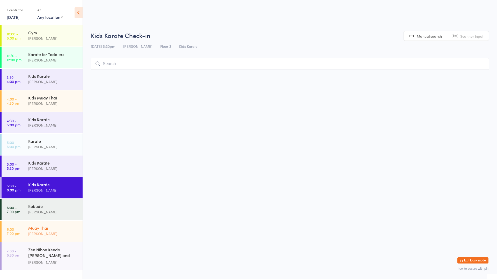
click at [27, 237] on link "6:00 - 7:00 pm Muay Thai [PERSON_NAME]" at bounding box center [42, 231] width 81 height 21
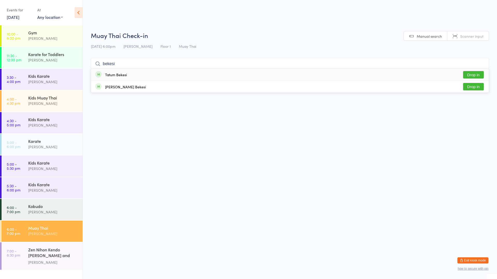
type input "bekesi"
drag, startPoint x: 472, startPoint y: 74, endPoint x: 436, endPoint y: 74, distance: 36.2
click at [470, 73] on button "Drop in" at bounding box center [473, 75] width 21 height 8
type input "bek"
click at [467, 86] on button "Drop in" at bounding box center [473, 87] width 21 height 8
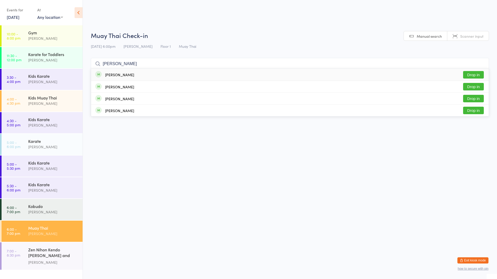
type input "[PERSON_NAME]"
click at [467, 72] on button "Drop in" at bounding box center [473, 75] width 21 height 8
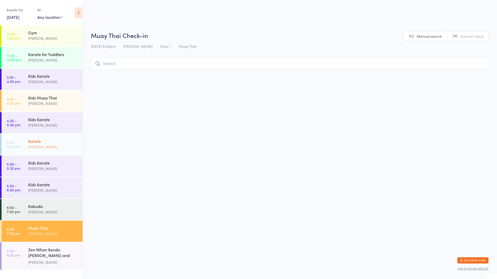
click at [62, 148] on div "[PERSON_NAME]" at bounding box center [53, 147] width 50 height 6
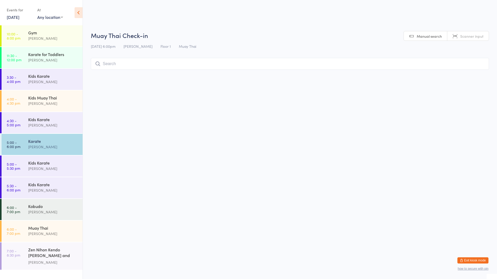
click at [62, 148] on div "[PERSON_NAME]" at bounding box center [53, 147] width 50 height 6
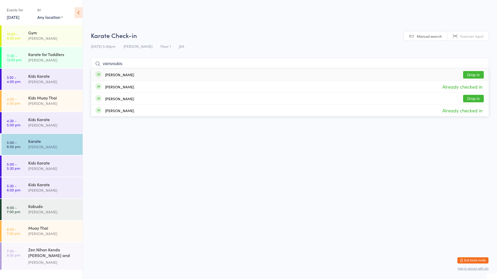
type input "vamvoukis"
click at [157, 76] on div "[PERSON_NAME] Drop in" at bounding box center [289, 75] width 397 height 12
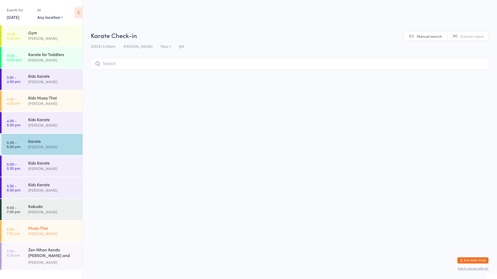
click at [62, 230] on div "Muay Thai" at bounding box center [53, 228] width 50 height 6
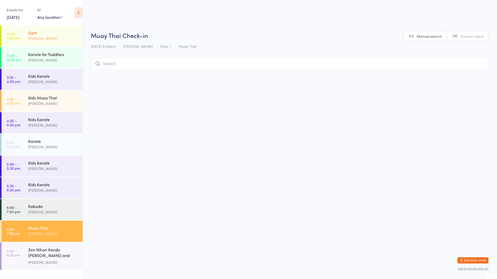
click at [47, 41] on div "Gym [PERSON_NAME]" at bounding box center [55, 35] width 54 height 20
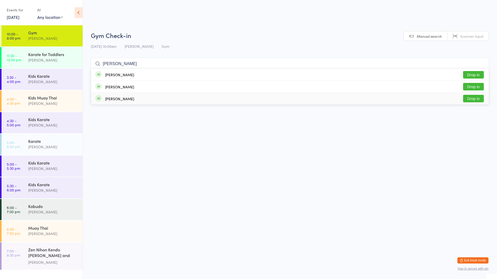
type input "[PERSON_NAME]"
click at [113, 98] on div "[PERSON_NAME]" at bounding box center [119, 99] width 29 height 4
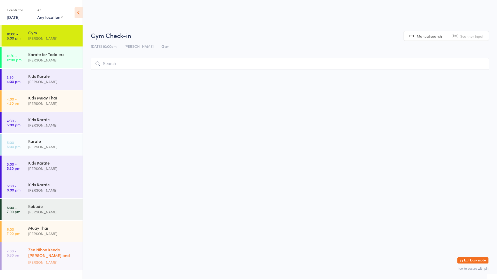
click at [49, 254] on div "Zen Nihon Kendo [PERSON_NAME] and Jodo" at bounding box center [53, 253] width 50 height 13
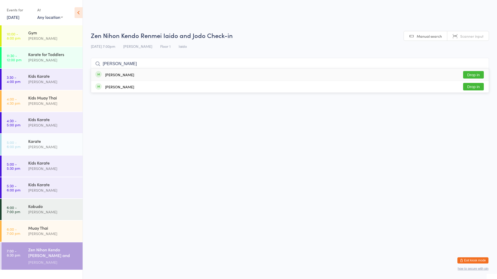
type input "[PERSON_NAME]"
click at [122, 76] on div "[PERSON_NAME]" at bounding box center [119, 75] width 29 height 4
click at [22, 254] on link "7:00 - 8:30 pm Zen Nihon Kendo Renmei Iaido and [PERSON_NAME]" at bounding box center [42, 256] width 81 height 27
click at [128, 64] on input "search" at bounding box center [290, 64] width 398 height 12
type input "[PERSON_NAME]"
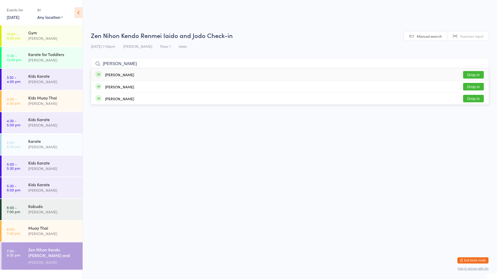
click at [470, 74] on button "Drop in" at bounding box center [473, 75] width 21 height 8
type input "[PERSON_NAME]"
click at [468, 75] on button "Drop in" at bounding box center [473, 75] width 21 height 8
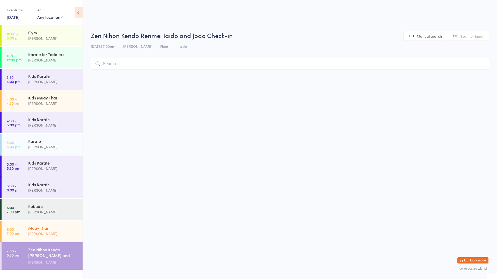
click at [42, 229] on div "Muay Thai" at bounding box center [53, 228] width 50 height 6
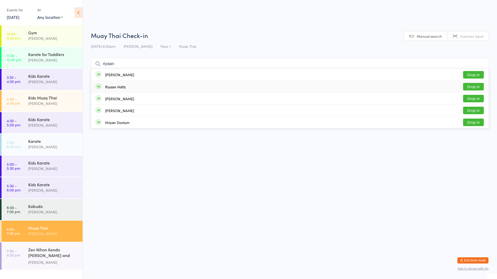
type input "riyaan"
click at [122, 87] on div "Riyaan Hafiz" at bounding box center [115, 87] width 21 height 4
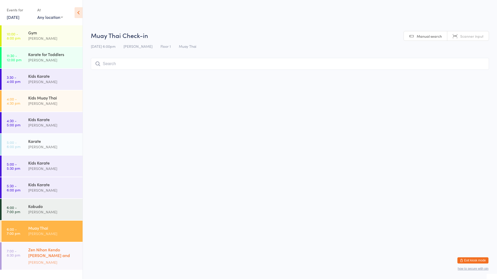
click at [57, 250] on div "Zen Nihon Kendo [PERSON_NAME] and Jodo" at bounding box center [53, 253] width 50 height 13
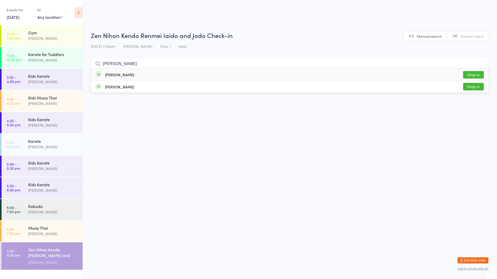
type input "[PERSON_NAME]"
click at [471, 74] on button "Drop in" at bounding box center [473, 75] width 21 height 8
type input "aden"
click at [468, 74] on button "Drop in" at bounding box center [473, 75] width 21 height 8
